Goal: Information Seeking & Learning: Learn about a topic

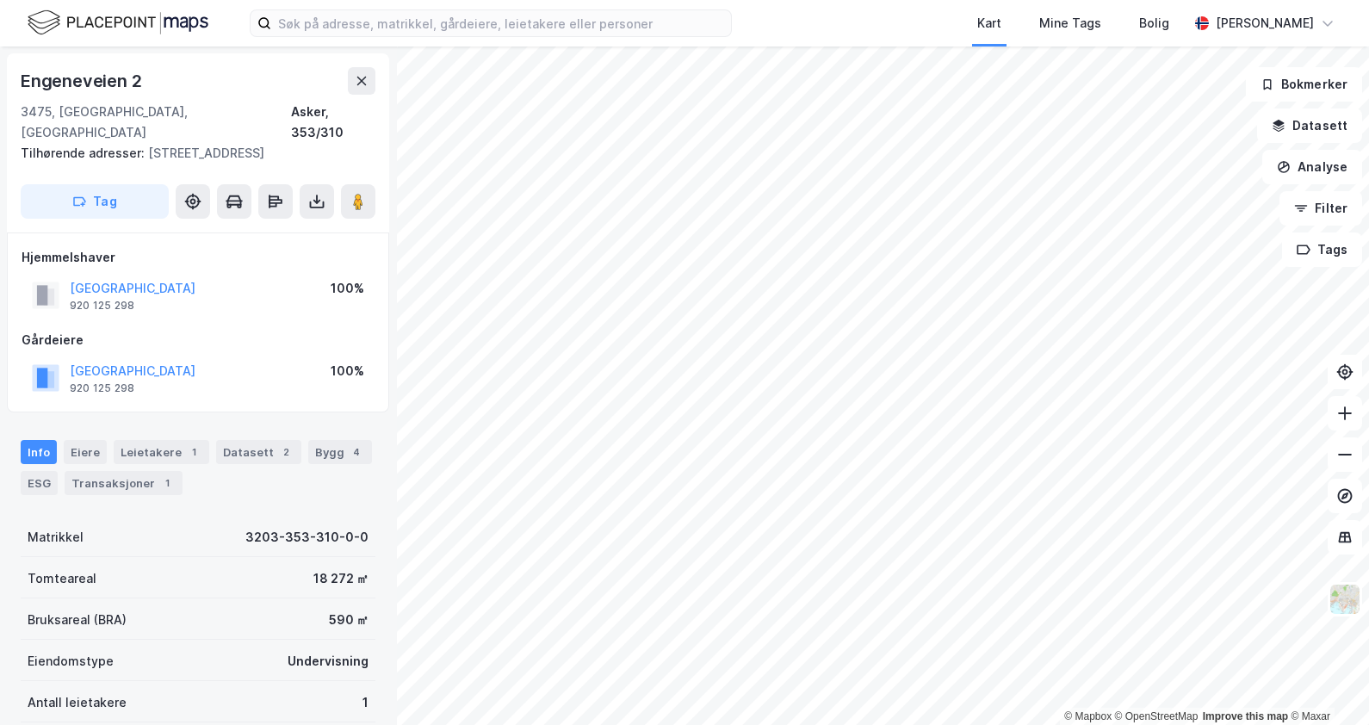
click at [823, 724] on html "Kart Mine Tags Bolig Erik Eiklid © Mapbox © OpenStreetMap Improve this map © Ma…" at bounding box center [684, 362] width 1369 height 725
